Goal: Check status: Check status

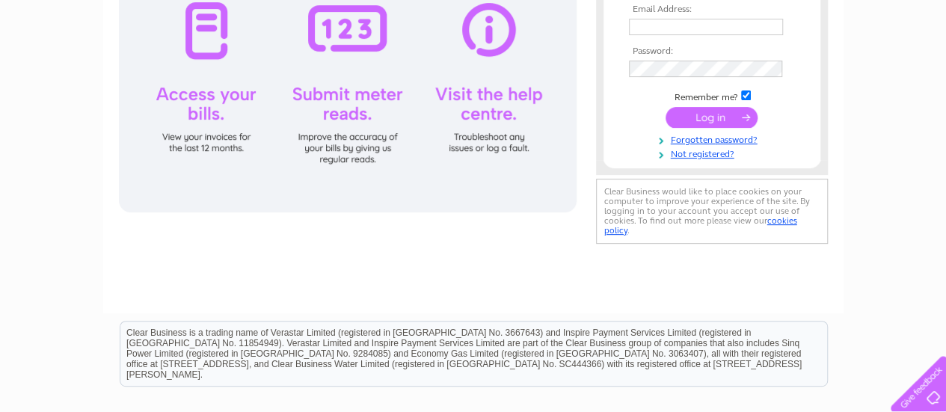
scroll to position [224, 0]
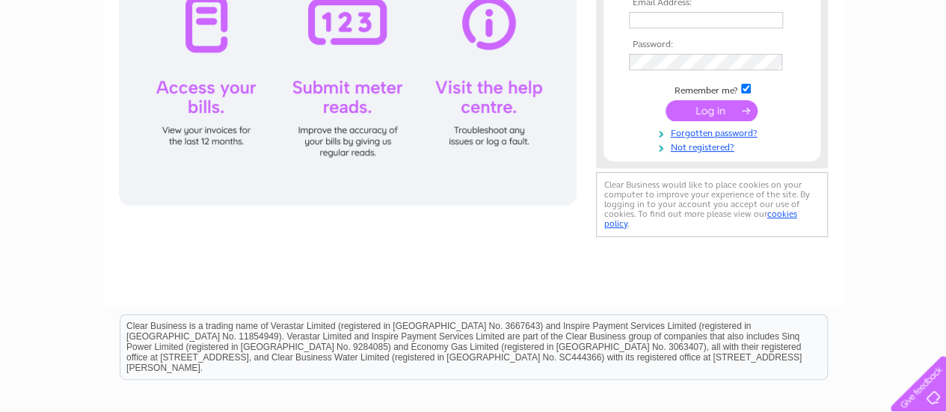
type input "[EMAIL_ADDRESS][DOMAIN_NAME]"
click at [711, 109] on input "submit" at bounding box center [712, 110] width 92 height 21
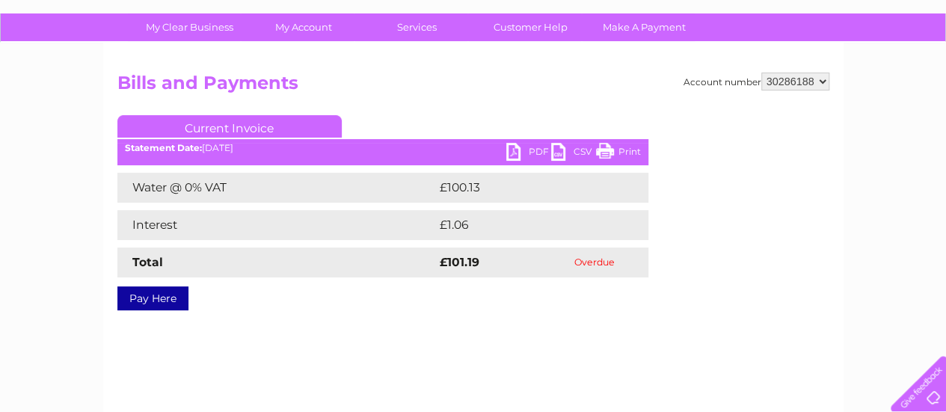
scroll to position [150, 0]
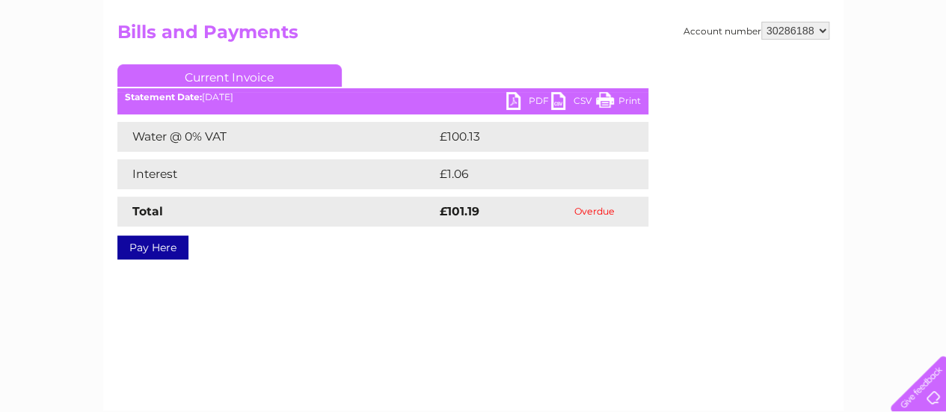
click at [824, 27] on select "30286188 30300972" at bounding box center [796, 31] width 68 height 18
select select "30300972"
click at [762, 22] on select "30286188 30300972" at bounding box center [796, 31] width 68 height 18
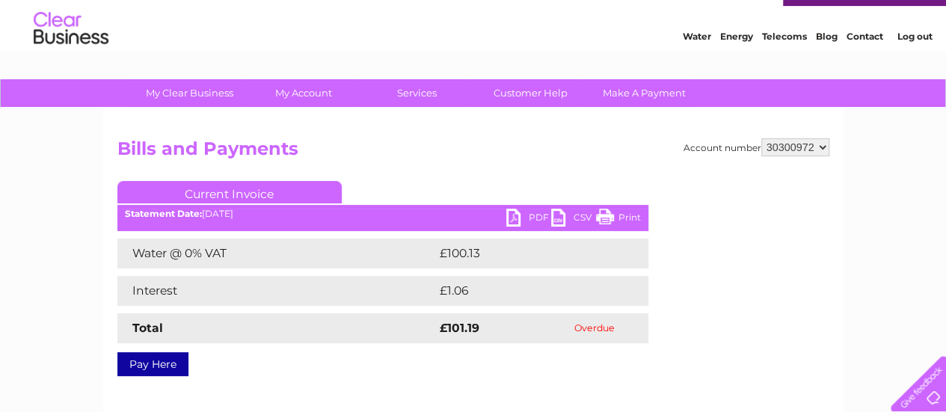
scroll to position [0, 0]
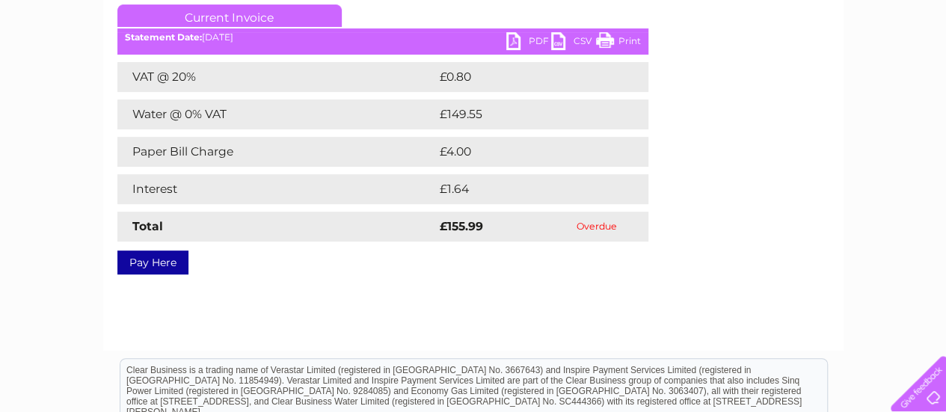
scroll to position [224, 0]
